Goal: Register for event/course

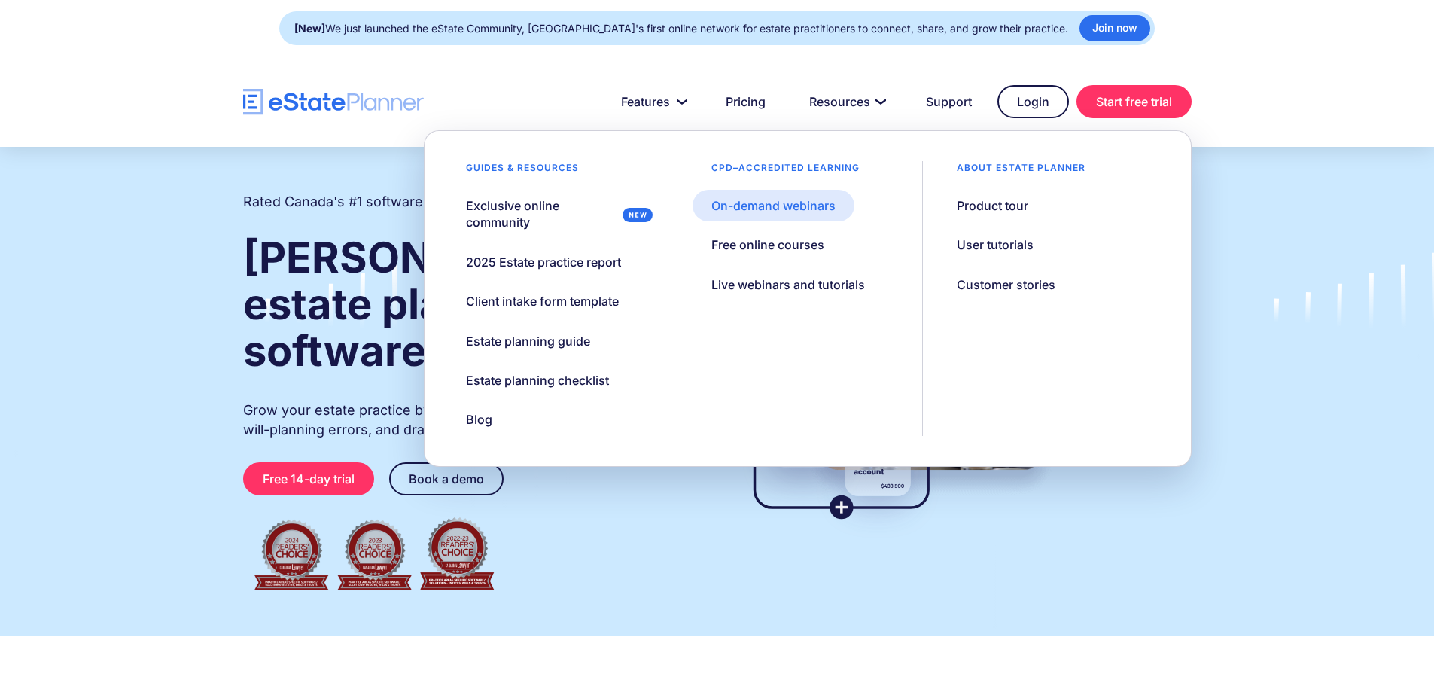
click at [809, 206] on div "On-demand webinars" at bounding box center [773, 205] width 124 height 17
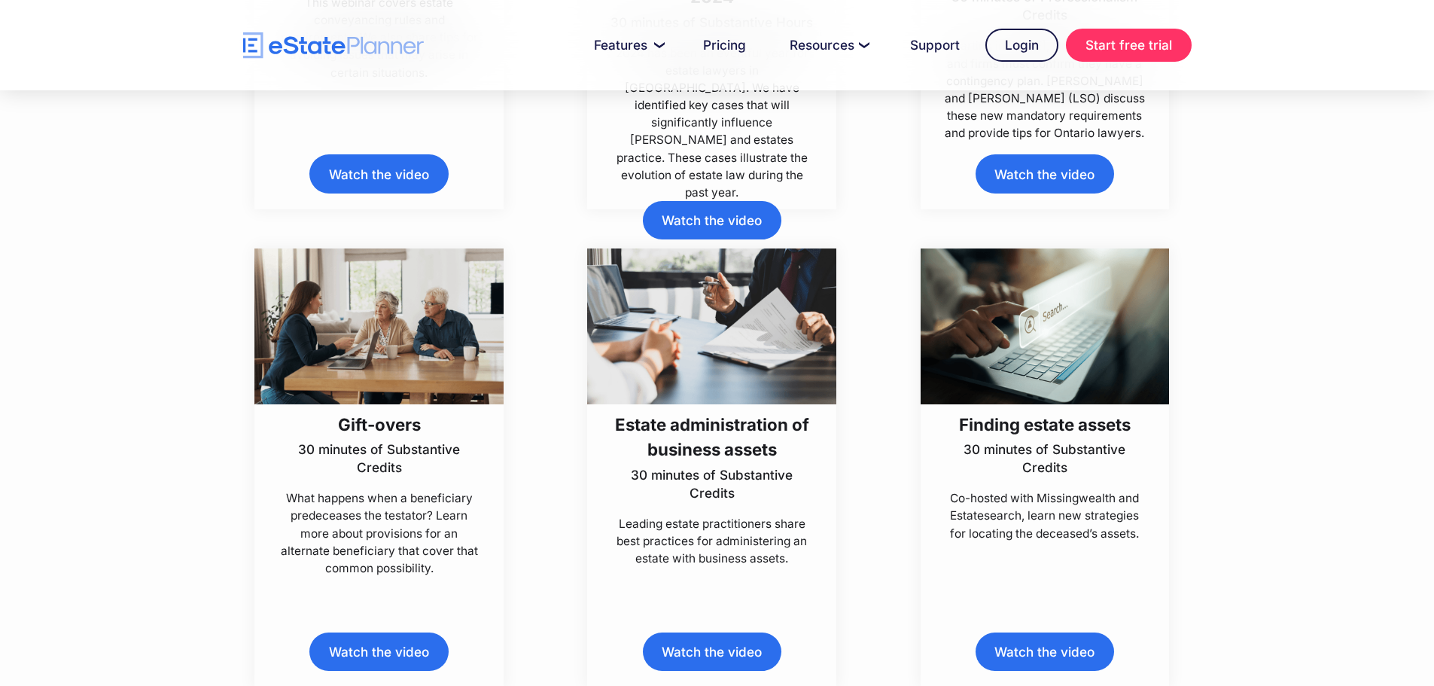
scroll to position [1656, 0]
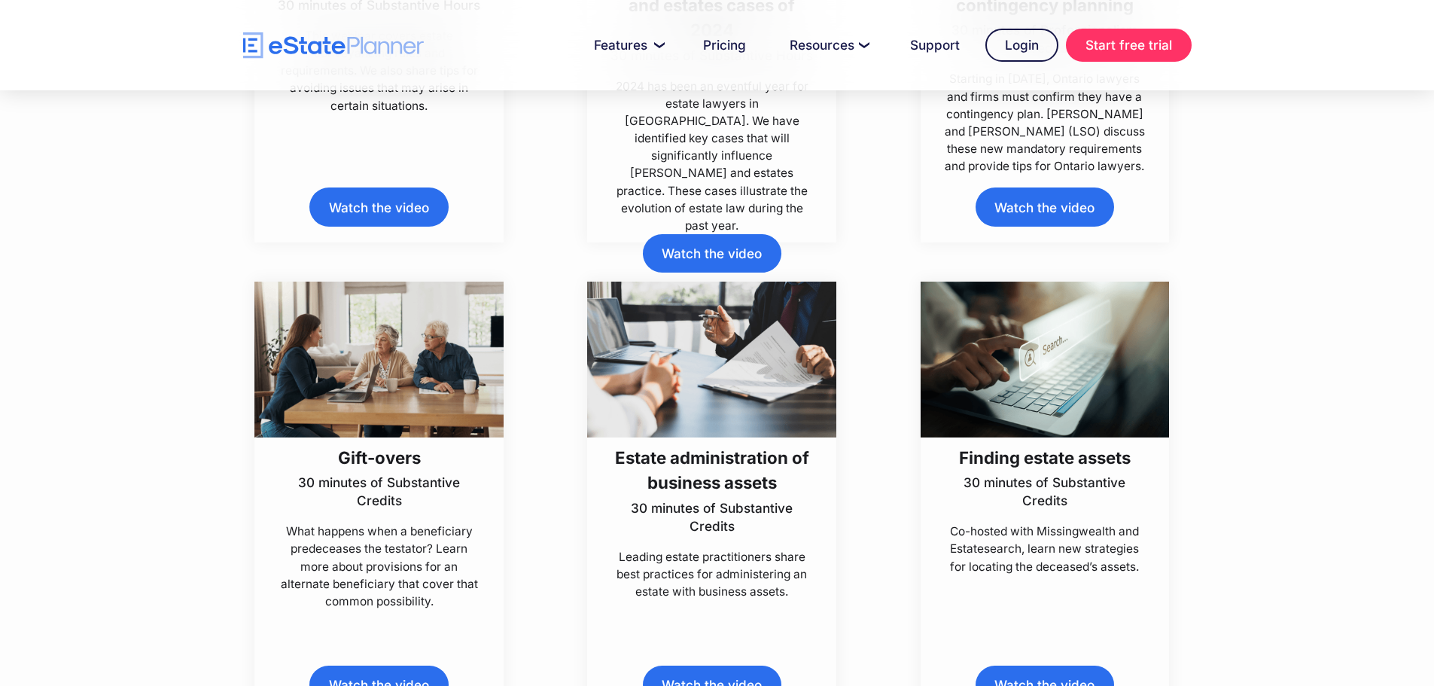
drag, startPoint x: 503, startPoint y: 291, endPoint x: 486, endPoint y: 303, distance: 20.0
click at [500, 292] on img at bounding box center [378, 359] width 249 height 156
click at [414, 330] on img at bounding box center [378, 359] width 249 height 156
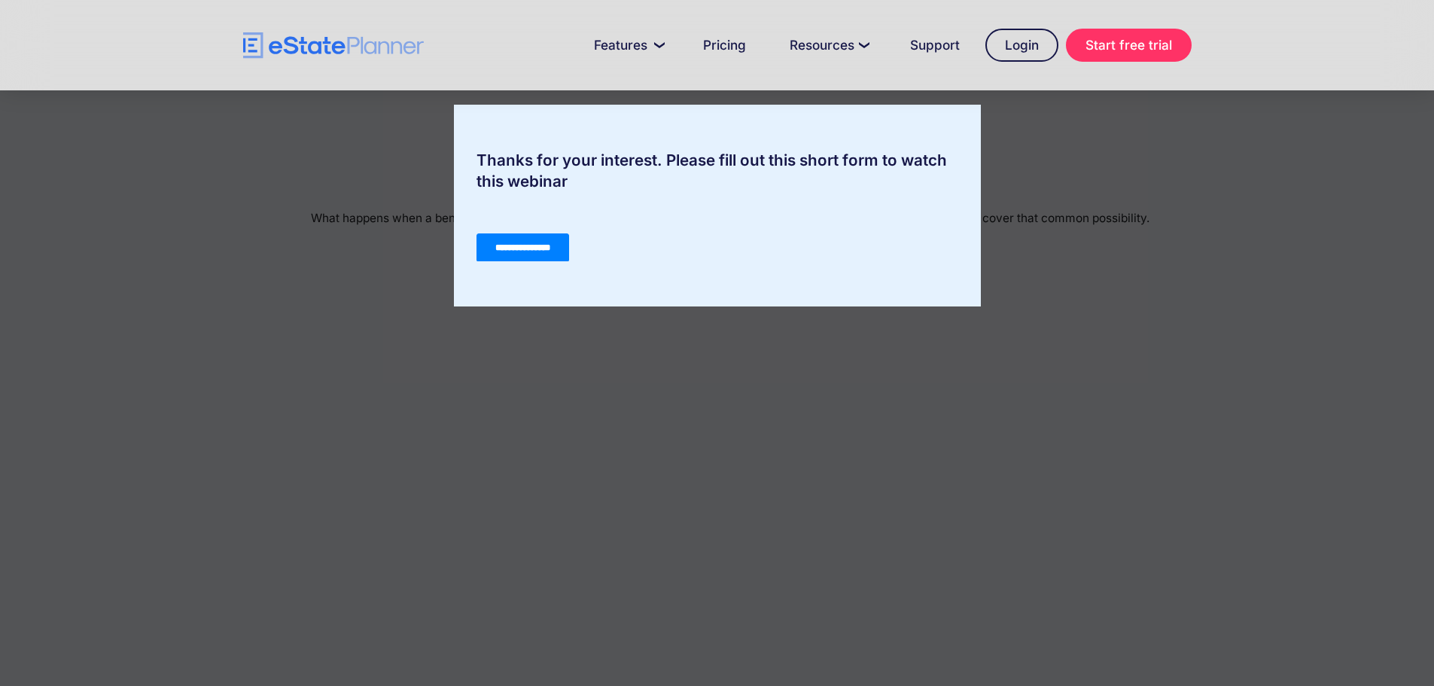
click at [549, 248] on input "**********" at bounding box center [522, 247] width 93 height 29
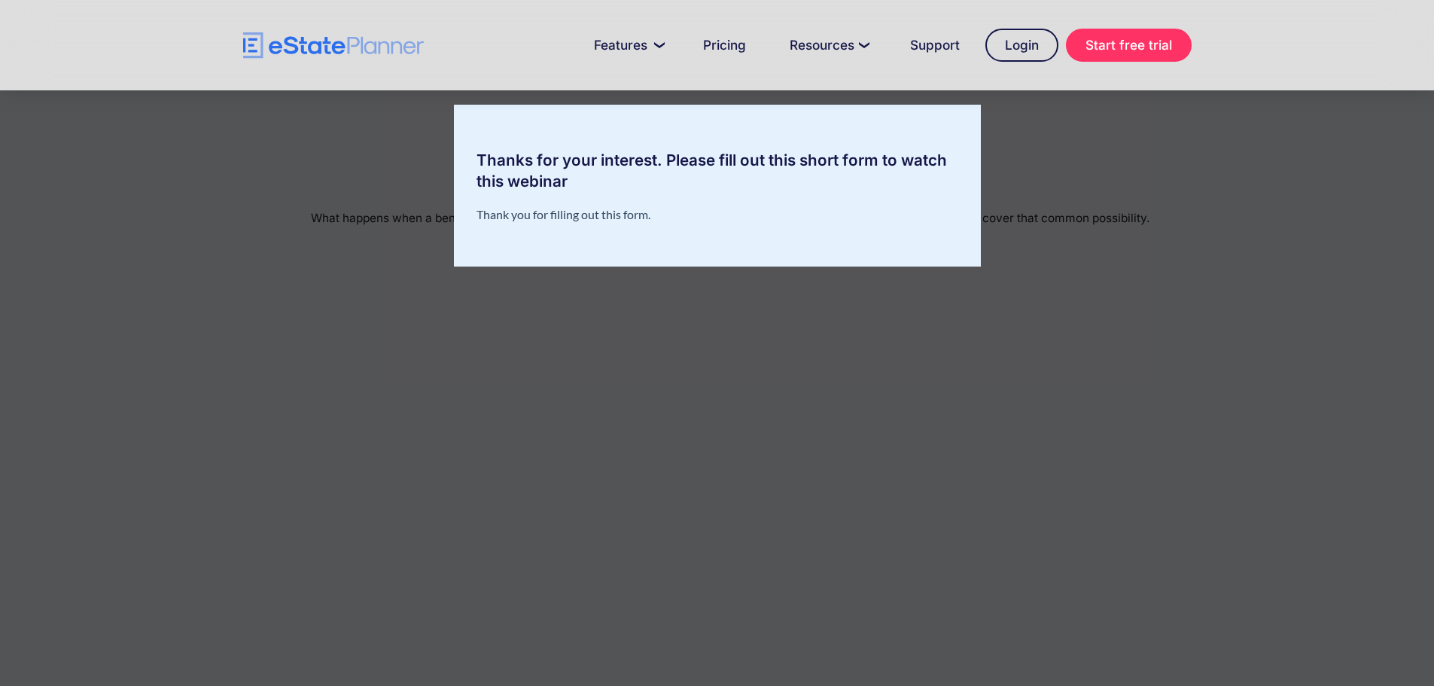
click at [1110, 190] on div "Thanks for your interest. Please fill out this short form to watch this webinar" at bounding box center [717, 343] width 1434 height 686
click at [849, 505] on div "Thanks for your interest. Please fill out this short form to watch this webinar" at bounding box center [717, 343] width 1434 height 686
drag, startPoint x: 875, startPoint y: 178, endPoint x: 890, endPoint y: 175, distance: 14.5
click at [876, 178] on div "Thanks for your interest. Please fill out this short form to watch this webinar" at bounding box center [717, 171] width 527 height 42
click at [1130, 144] on div "Thanks for your interest. Please fill out this short form to watch this webinar" at bounding box center [717, 343] width 1434 height 686
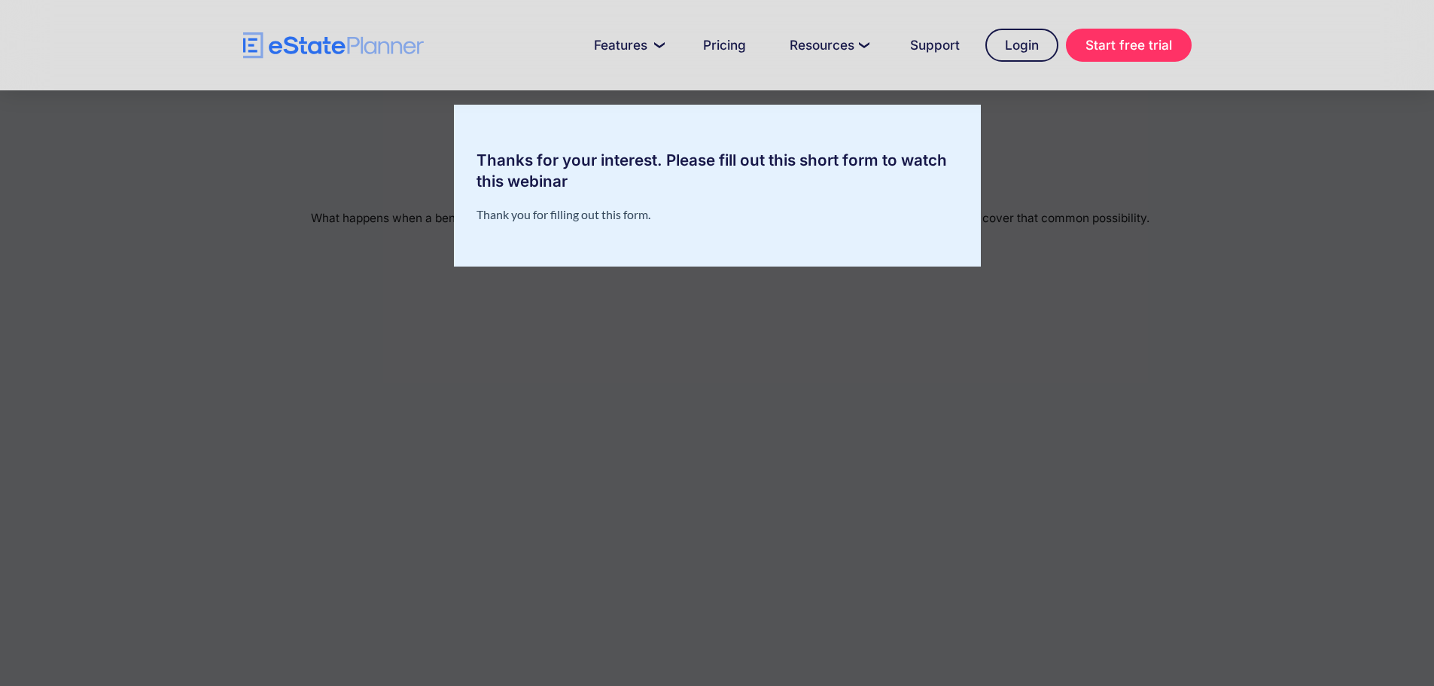
drag, startPoint x: 866, startPoint y: 175, endPoint x: 594, endPoint y: 190, distance: 272.9
click at [823, 190] on div "Thanks for your interest. Please fill out this short form to watch this webinar" at bounding box center [717, 171] width 527 height 42
drag, startPoint x: 531, startPoint y: 191, endPoint x: 529, endPoint y: 157, distance: 34.7
click at [533, 184] on div "Thanks for your interest. Please fill out this short form to watch this webinar" at bounding box center [717, 171] width 527 height 42
drag, startPoint x: 529, startPoint y: 157, endPoint x: 878, endPoint y: 173, distance: 348.8
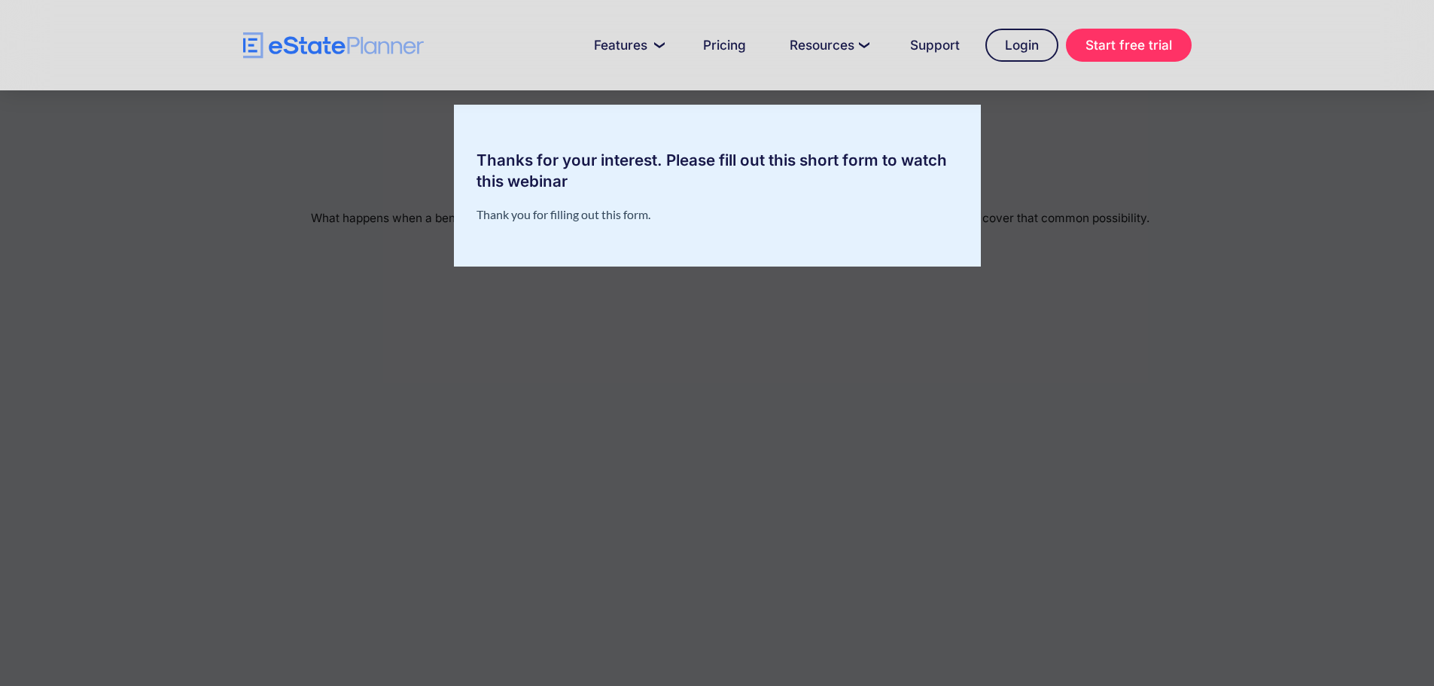
click at [533, 155] on div "Thanks for your interest. Please fill out this short form to watch this webinar" at bounding box center [717, 171] width 527 height 42
drag, startPoint x: 878, startPoint y: 173, endPoint x: 890, endPoint y: 175, distance: 12.3
click at [890, 175] on div "Thanks for your interest. Please fill out this short form to watch this webinar" at bounding box center [717, 171] width 527 height 42
click at [1031, 154] on div "Thanks for your interest. Please fill out this short form to watch this webinar" at bounding box center [717, 343] width 1434 height 686
click at [1221, 140] on div "Thanks for your interest. Please fill out this short form to watch this webinar" at bounding box center [717, 343] width 1434 height 686
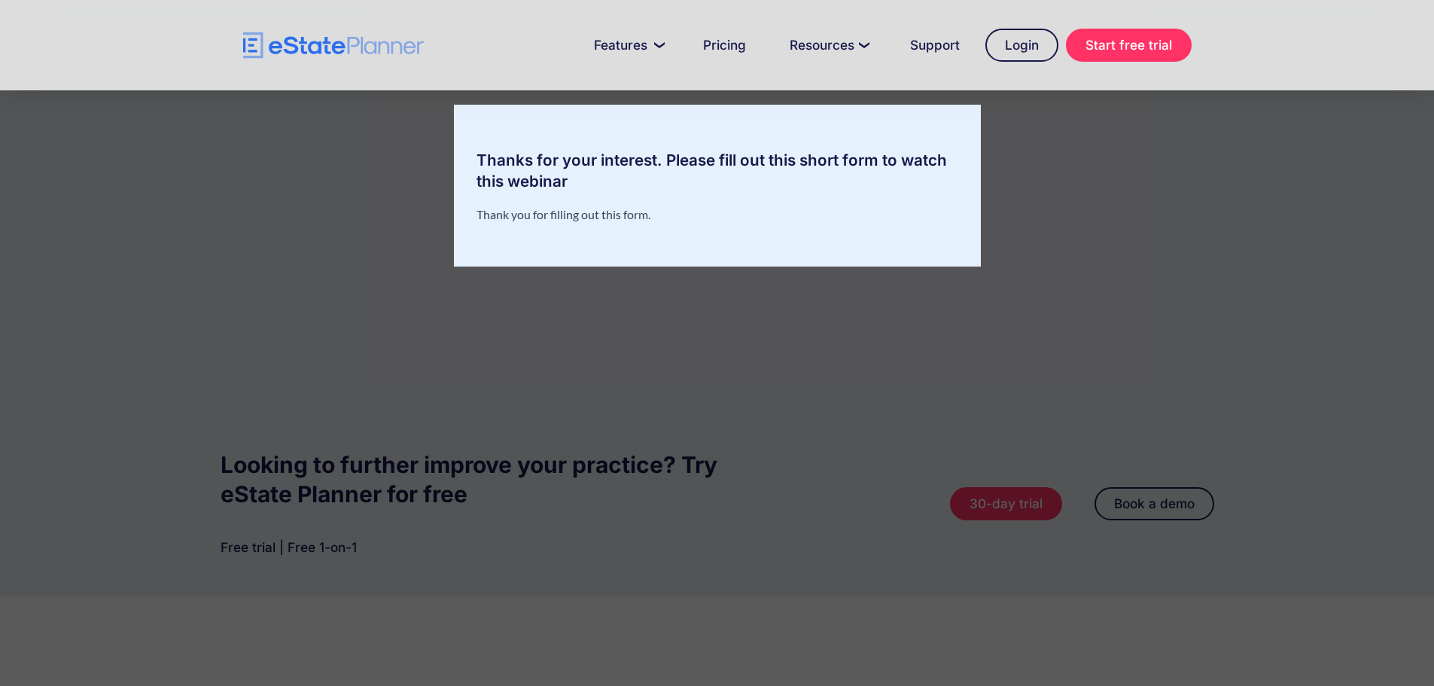
scroll to position [527, 0]
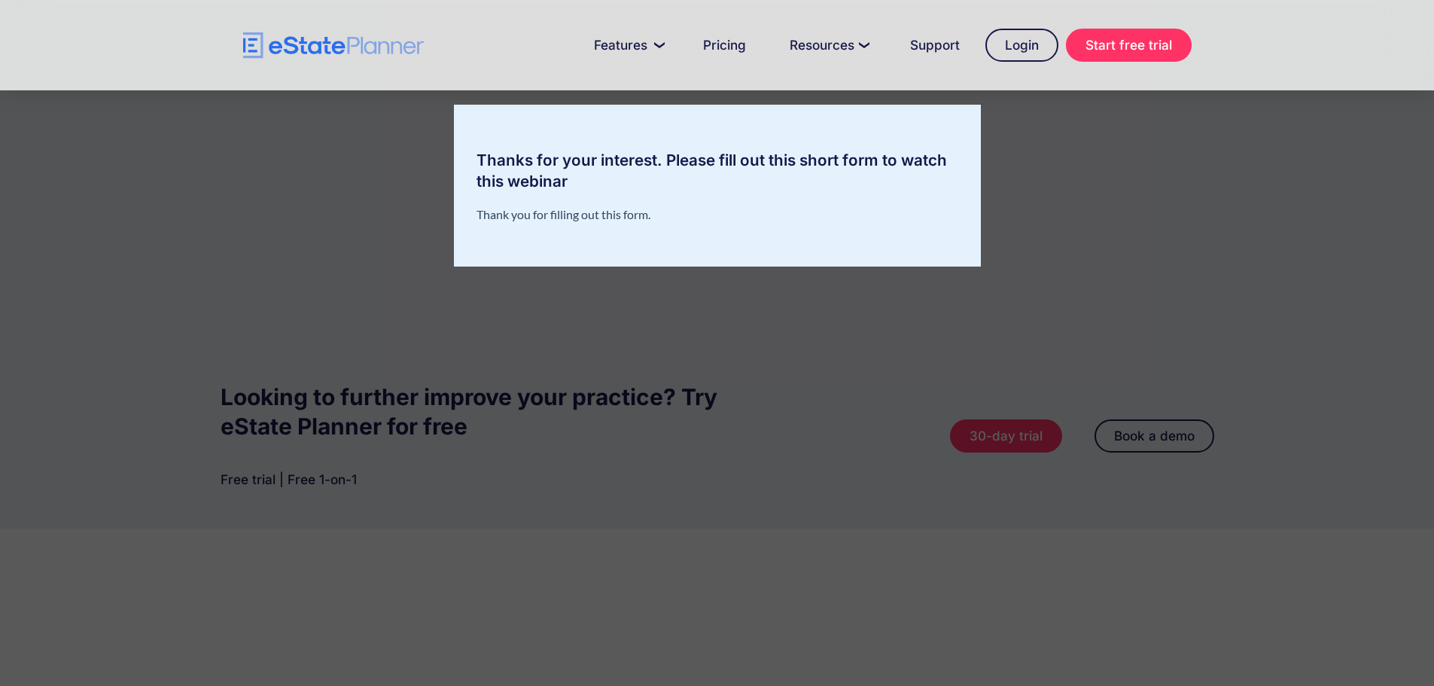
click at [989, 477] on div "Thanks for your interest. Please fill out this short form to watch this webinar" at bounding box center [717, 343] width 1434 height 686
click at [1278, 47] on div at bounding box center [717, 45] width 1434 height 90
drag, startPoint x: 1076, startPoint y: 429, endPoint x: 738, endPoint y: 218, distance: 398.2
click at [738, 218] on p "Thank you for filling out this form." at bounding box center [717, 214] width 482 height 14
drag, startPoint x: 552, startPoint y: 201, endPoint x: 522, endPoint y: 157, distance: 53.6
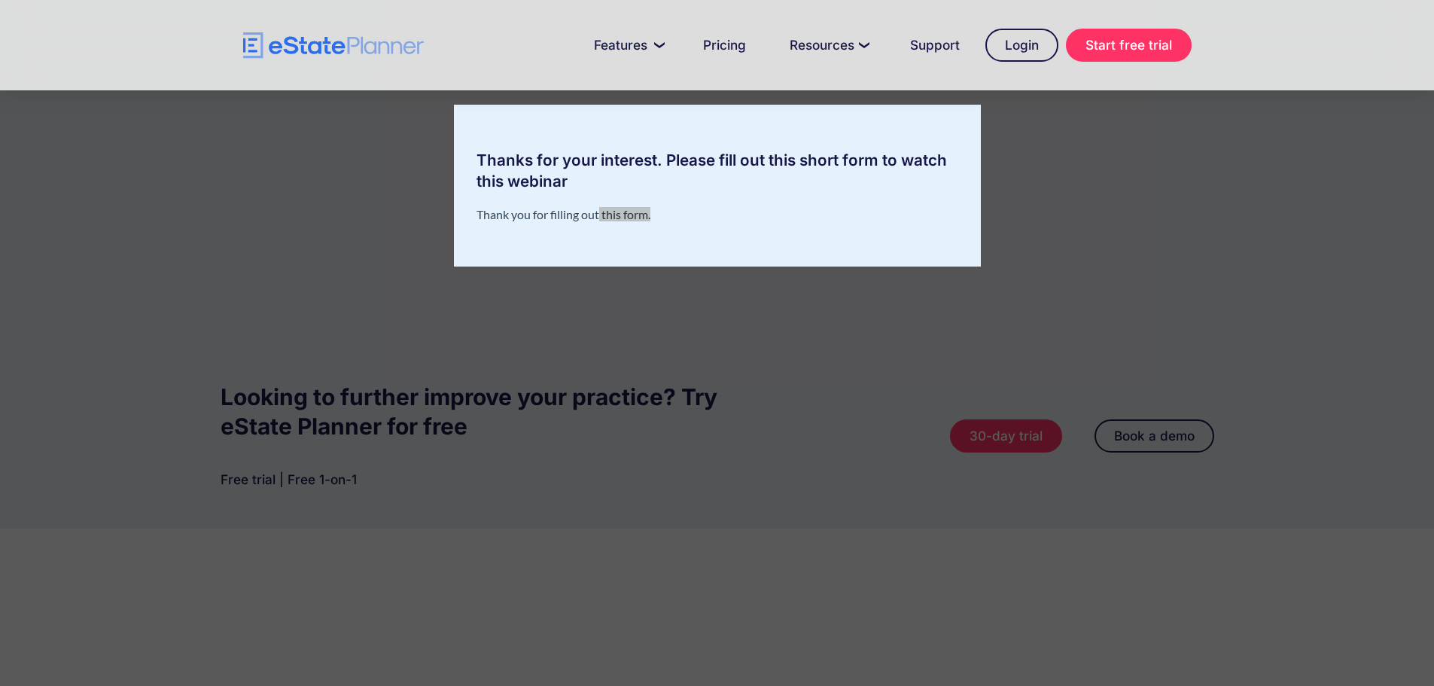
click at [552, 200] on div at bounding box center [717, 206] width 527 height 29
click at [522, 157] on div "Thanks for your interest. Please fill out this short form to watch this webinar" at bounding box center [717, 171] width 527 height 42
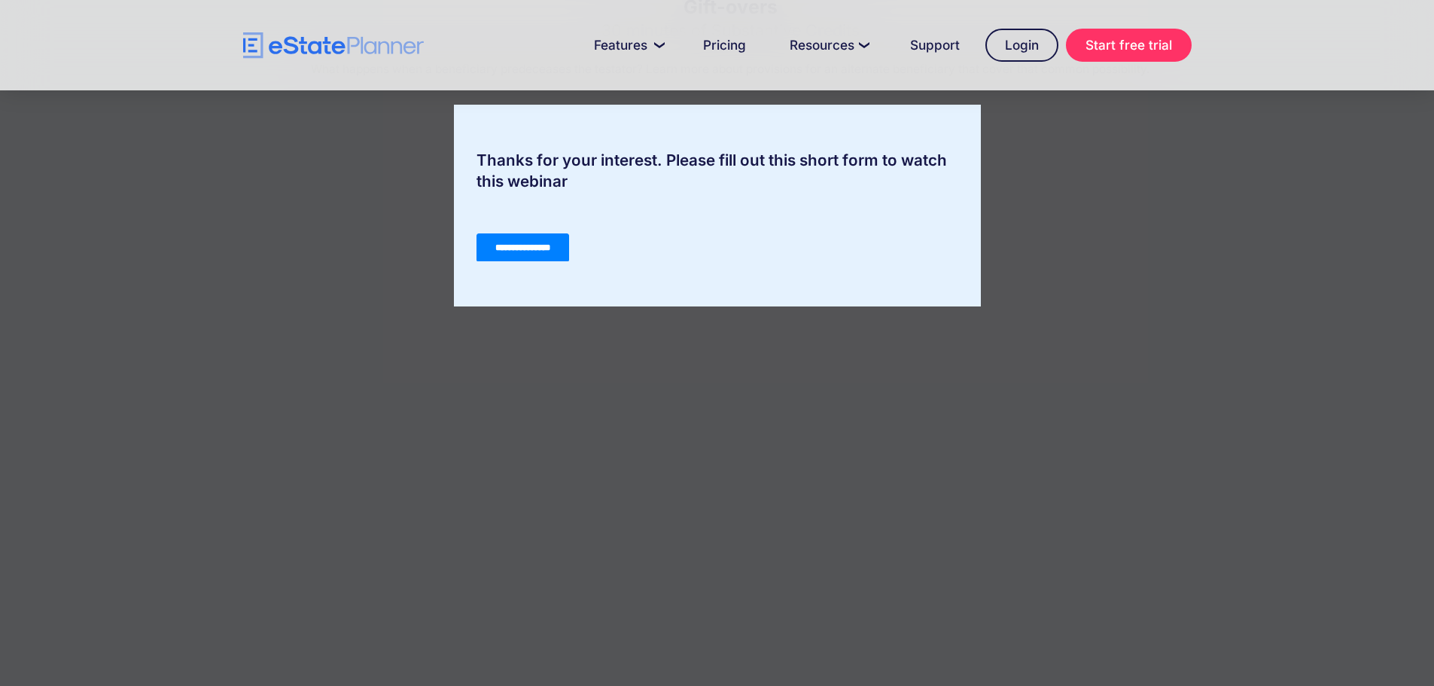
scroll to position [452, 0]
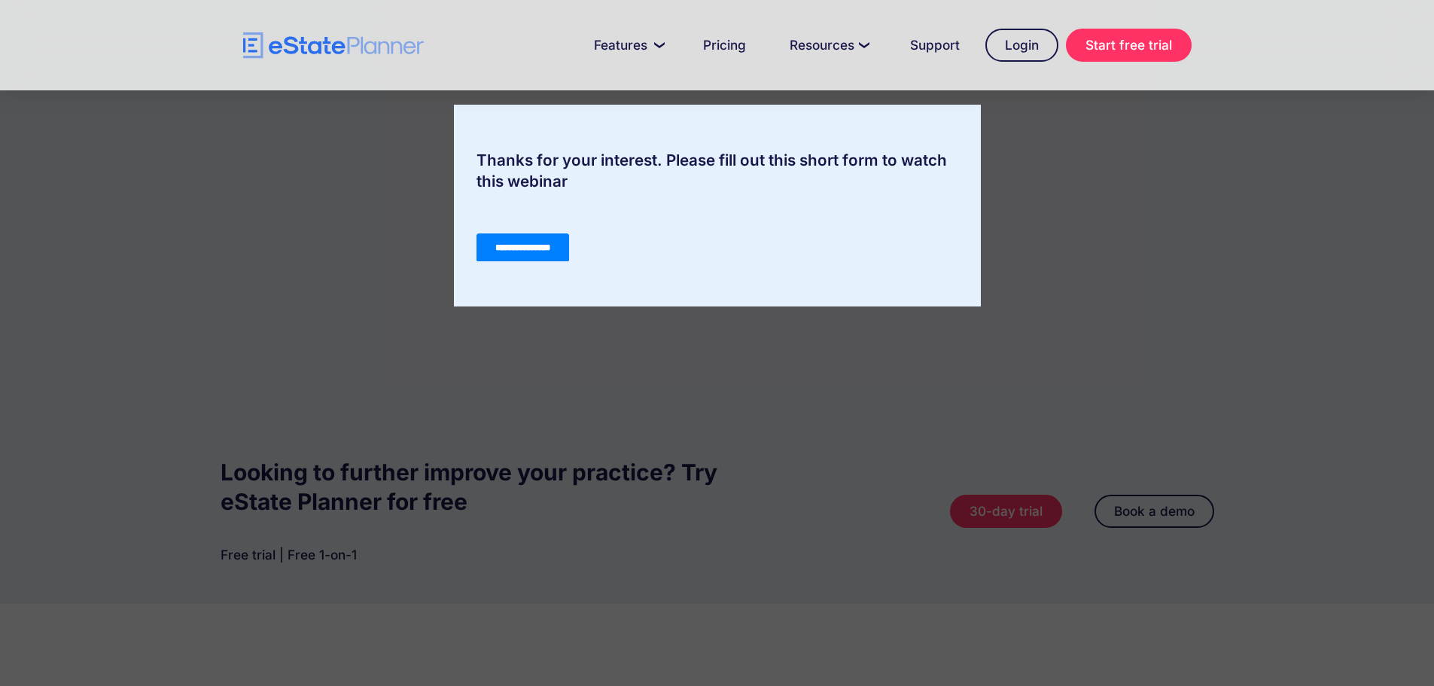
click at [522, 238] on input "**********" at bounding box center [522, 247] width 93 height 29
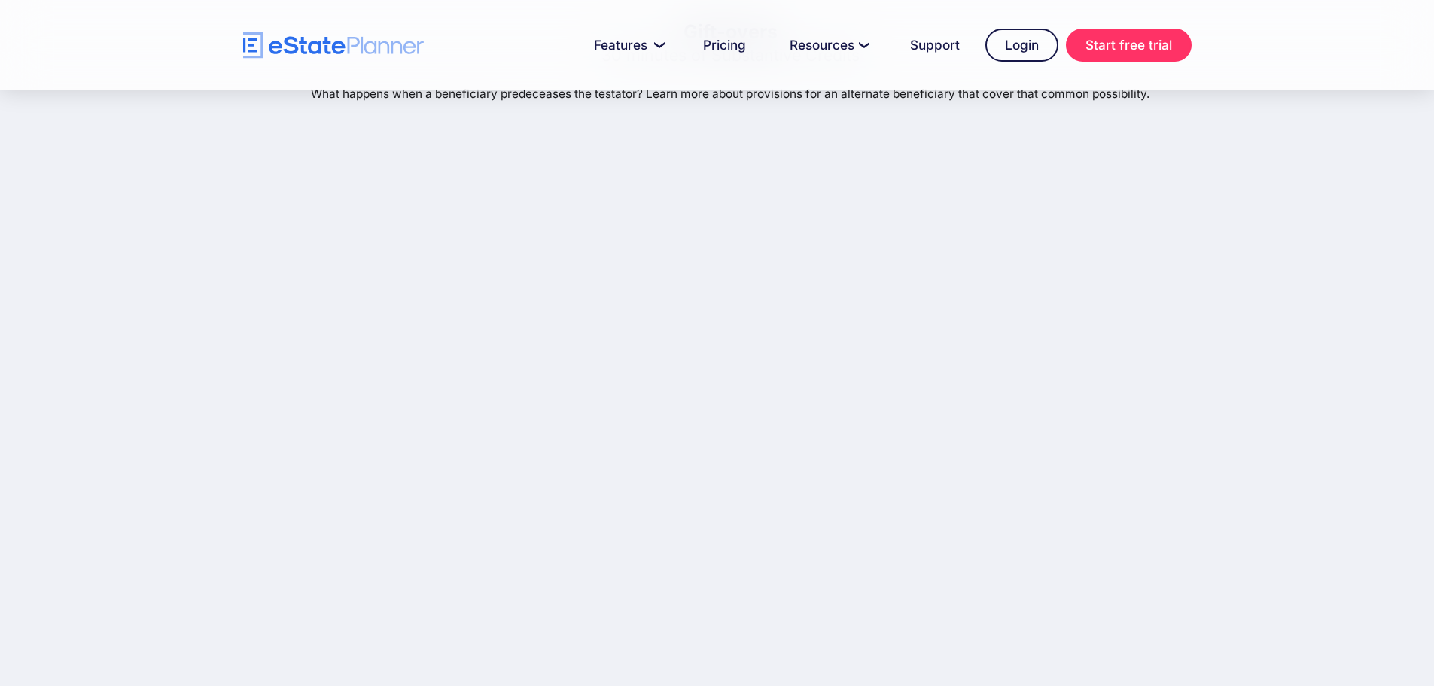
scroll to position [151, 0]
click at [1287, 254] on div "Gift-overs 30 minutes of Substantive Credits What happens when a beneficiary pr…" at bounding box center [717, 320] width 1434 height 761
